Goal: Navigation & Orientation: Find specific page/section

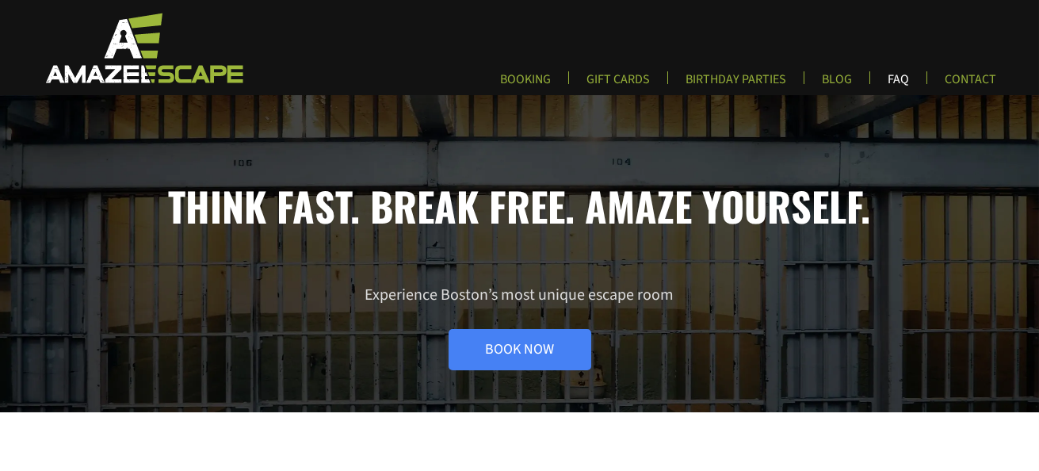
click at [908, 82] on link "FAQ" at bounding box center [898, 84] width 47 height 26
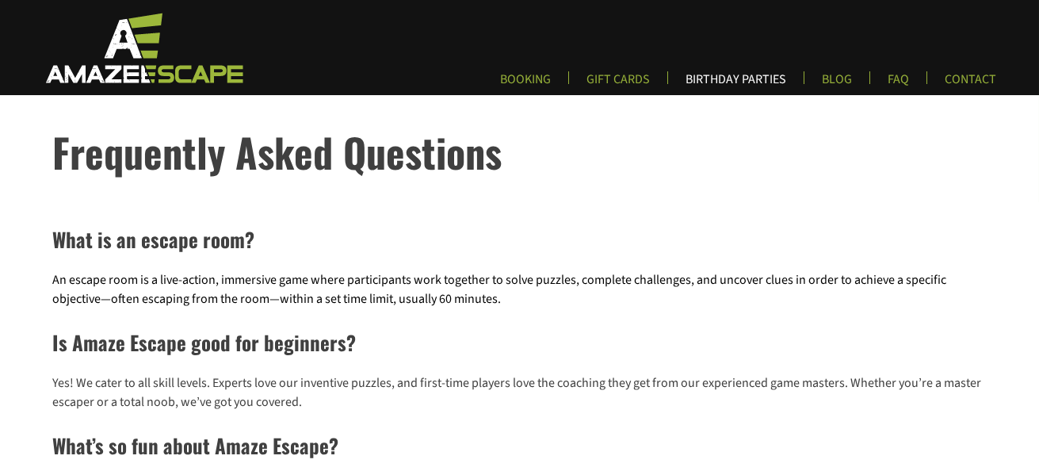
click at [720, 81] on link "BIRTHDAY PARTIES" at bounding box center [736, 84] width 126 height 26
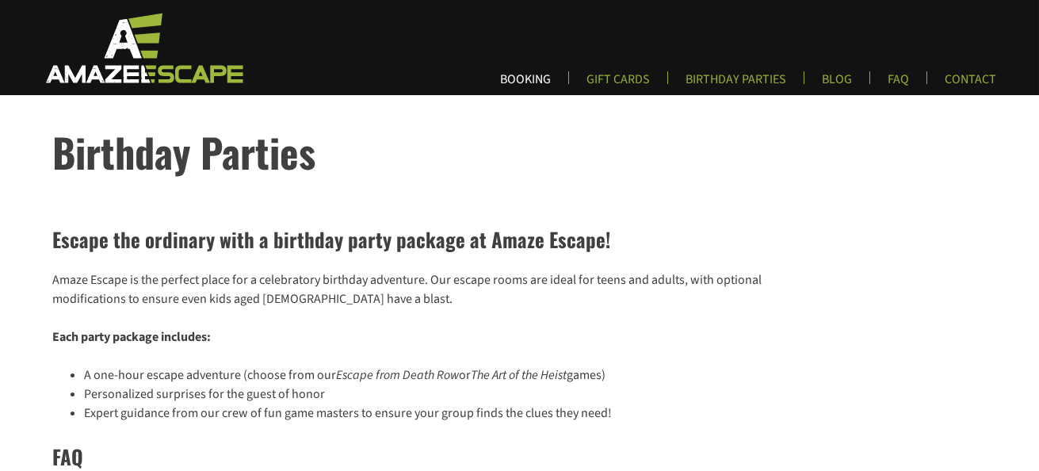
click at [512, 84] on link "BOOKING" at bounding box center [525, 84] width 76 height 26
